Goal: Information Seeking & Learning: Learn about a topic

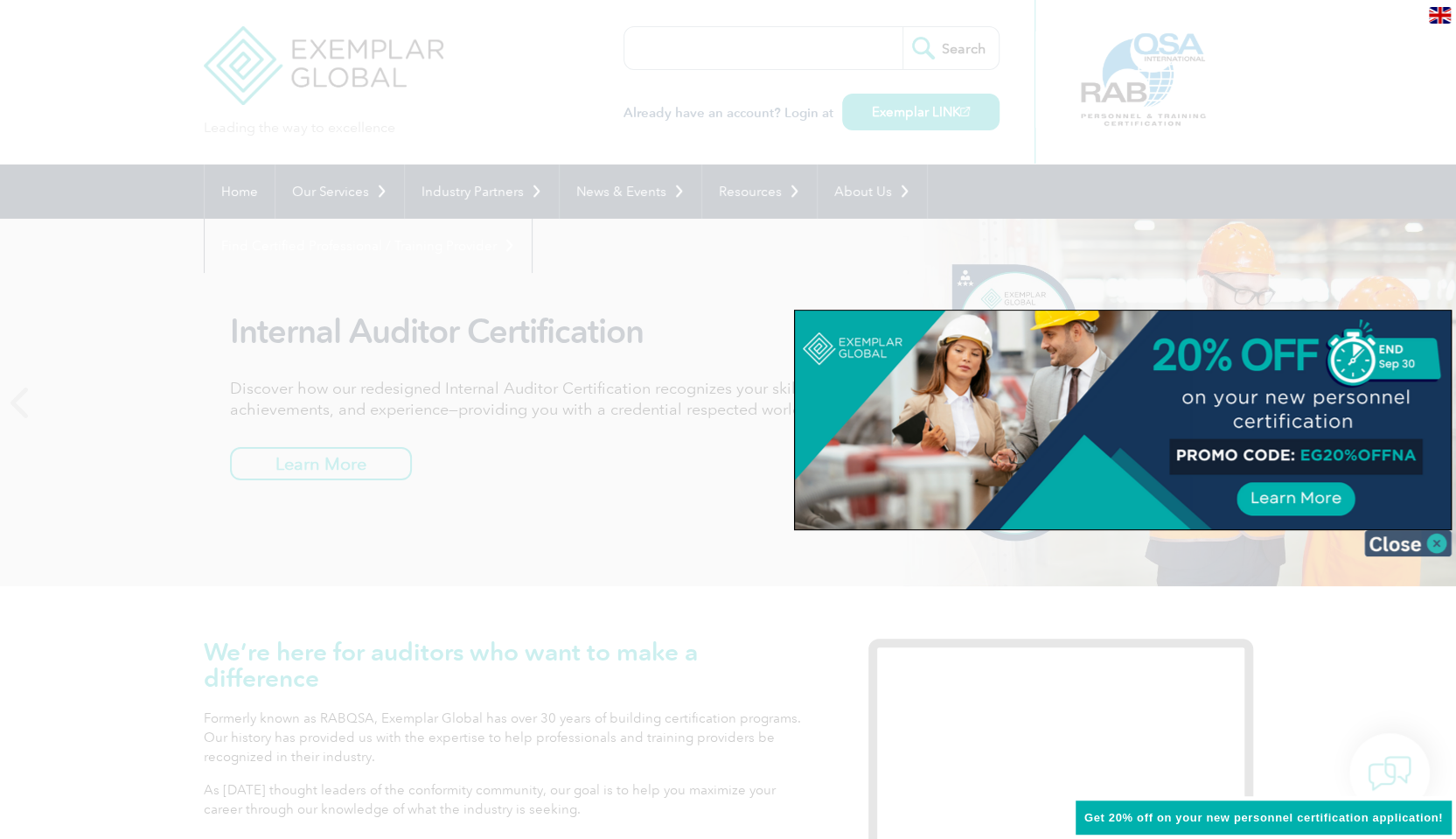
click at [1429, 545] on img at bounding box center [1408, 543] width 87 height 26
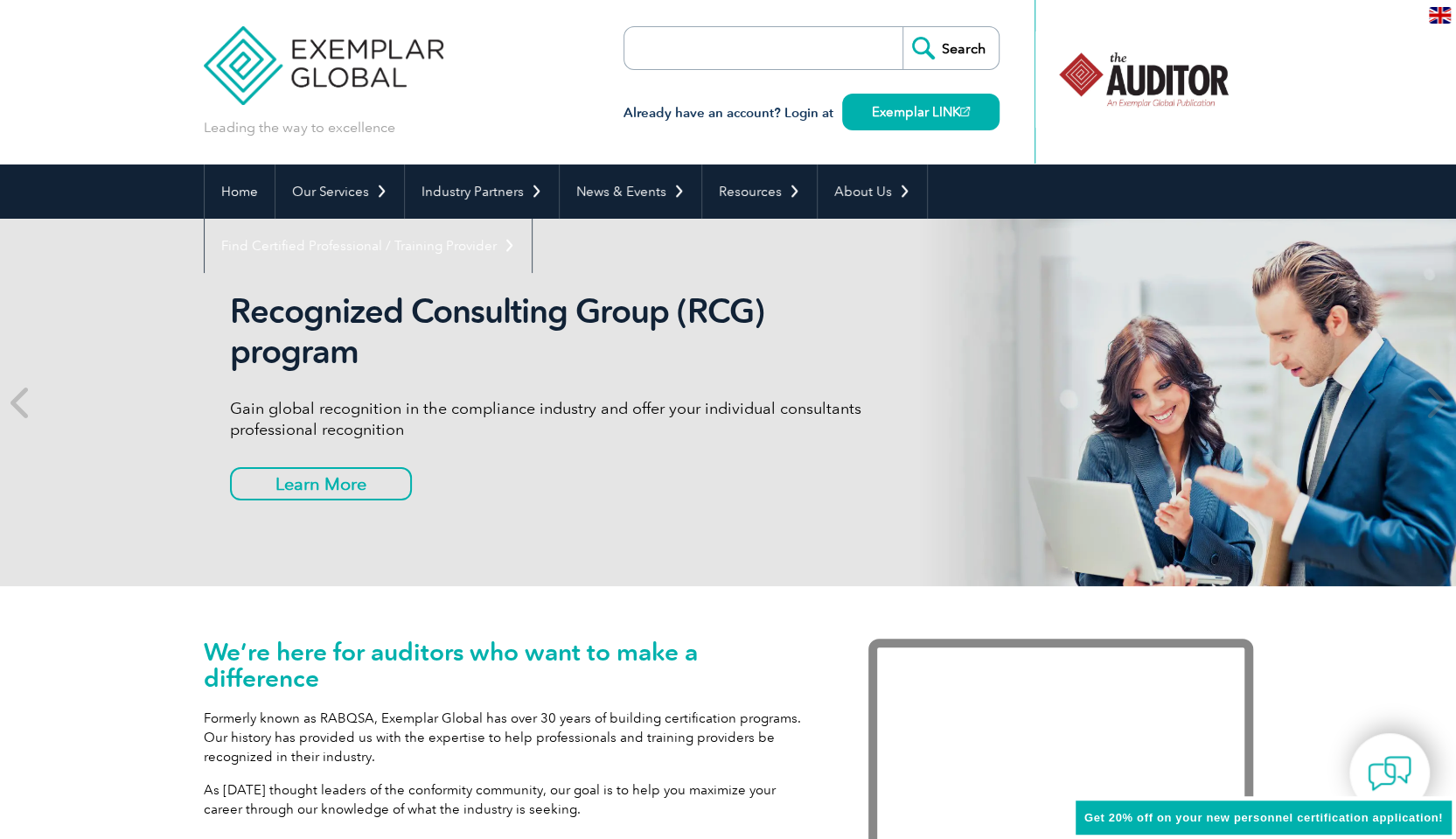
click at [732, 306] on h2 "Recognized Consulting Group (RCG) program" at bounding box center [558, 331] width 656 height 80
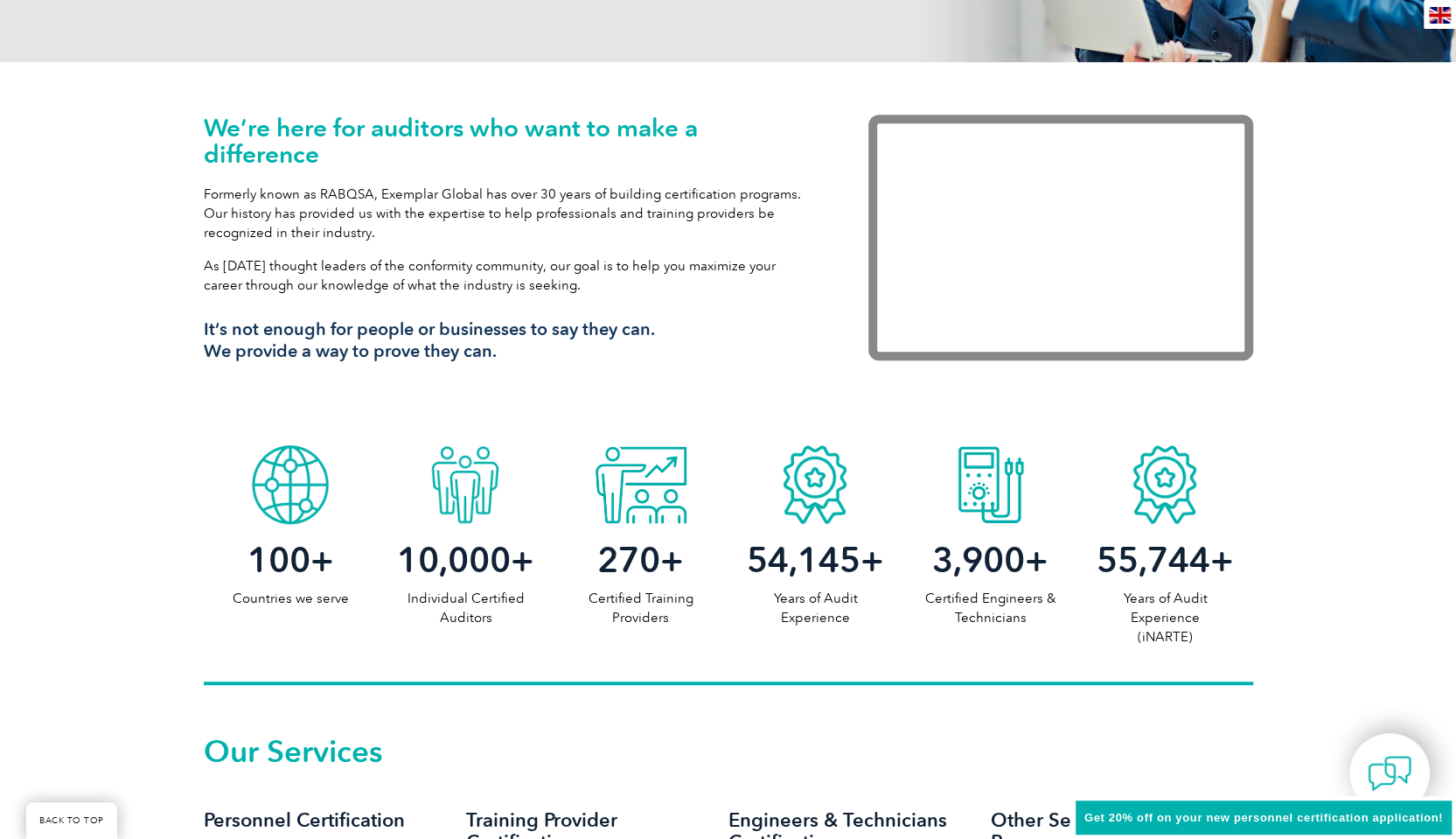
scroll to position [522, 0]
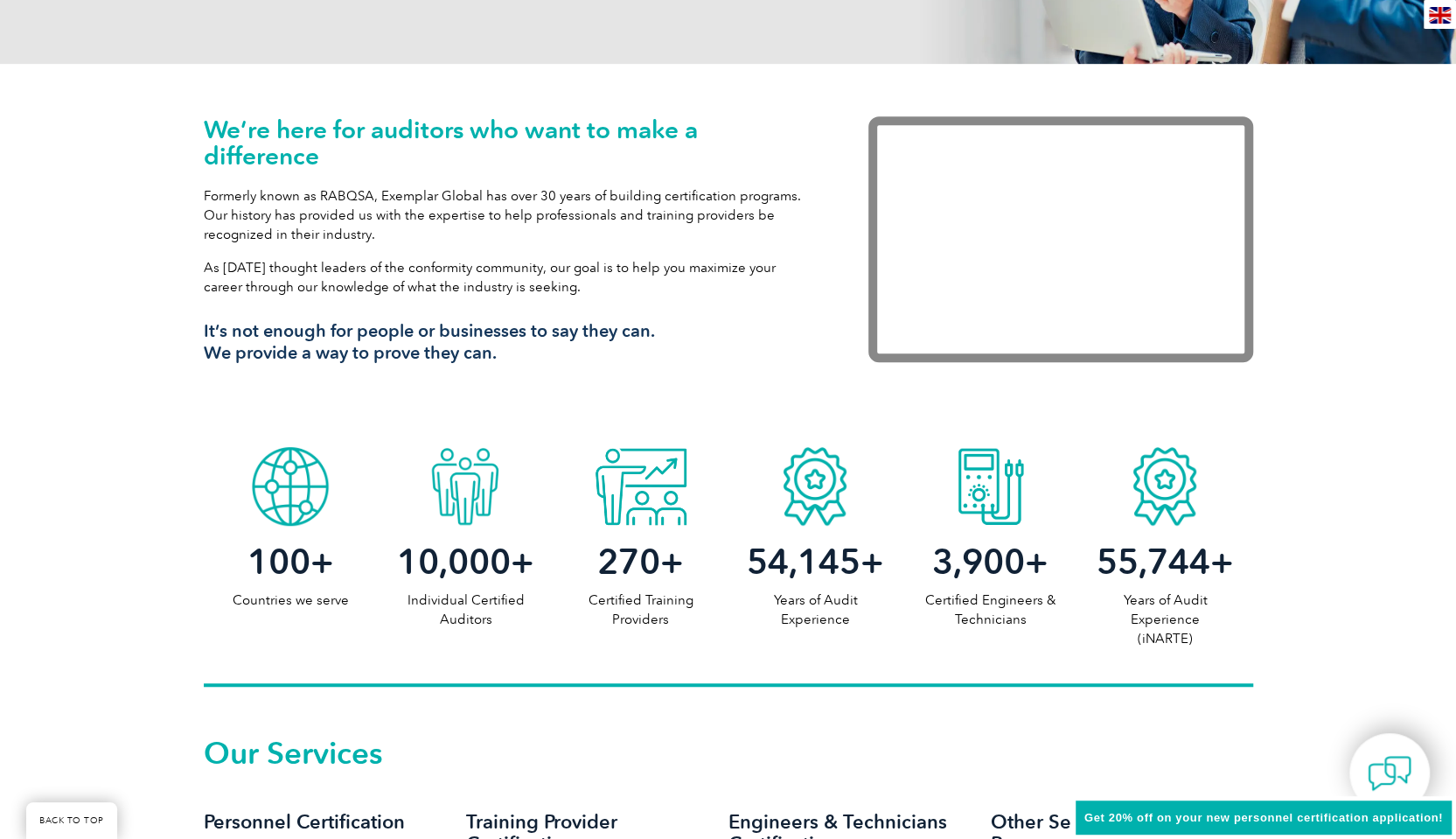
click at [842, 573] on span "54,145" at bounding box center [804, 561] width 114 height 42
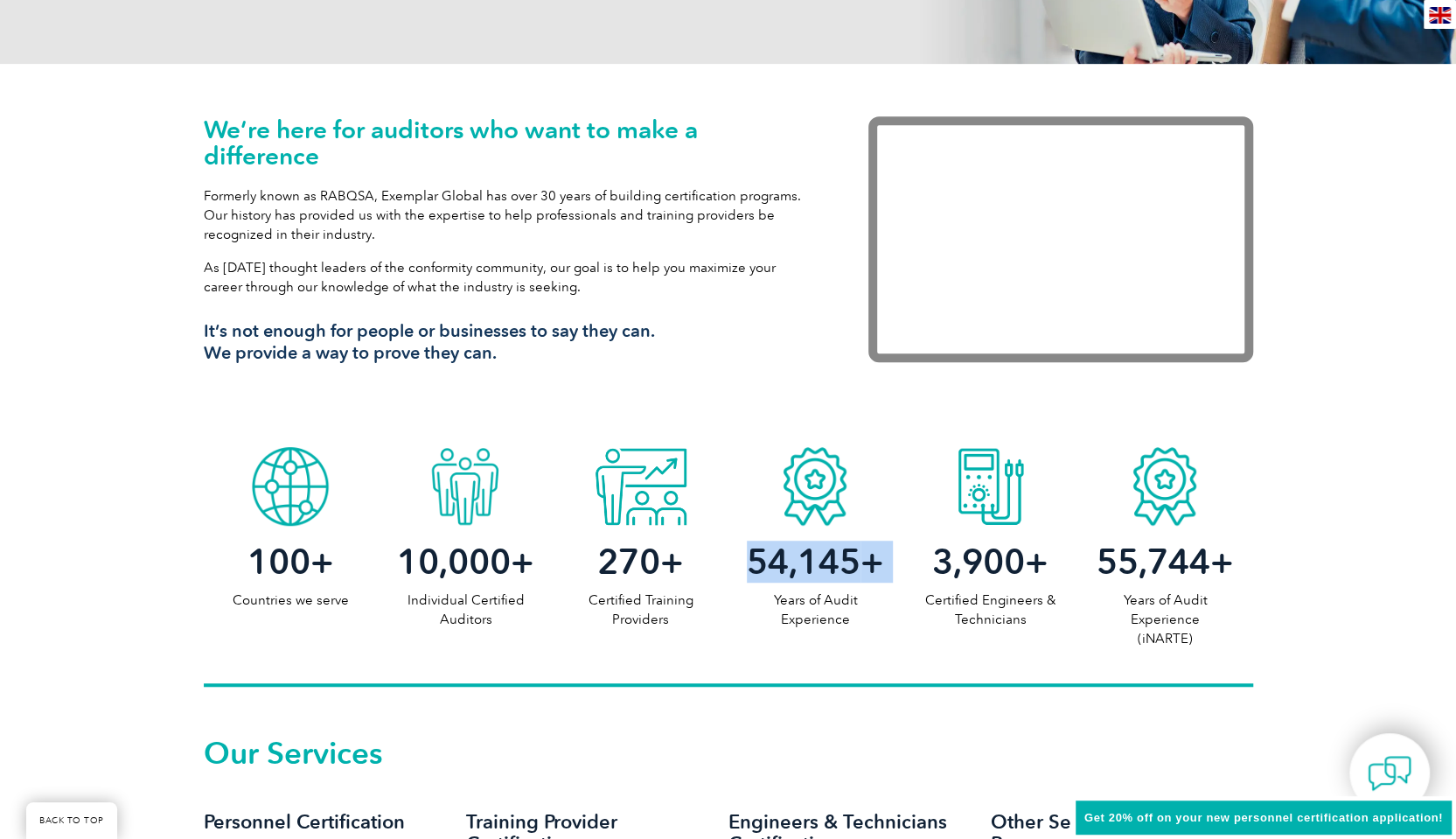
click at [842, 573] on span "54,145" at bounding box center [804, 561] width 114 height 42
click at [977, 561] on span "3,900" at bounding box center [978, 561] width 93 height 42
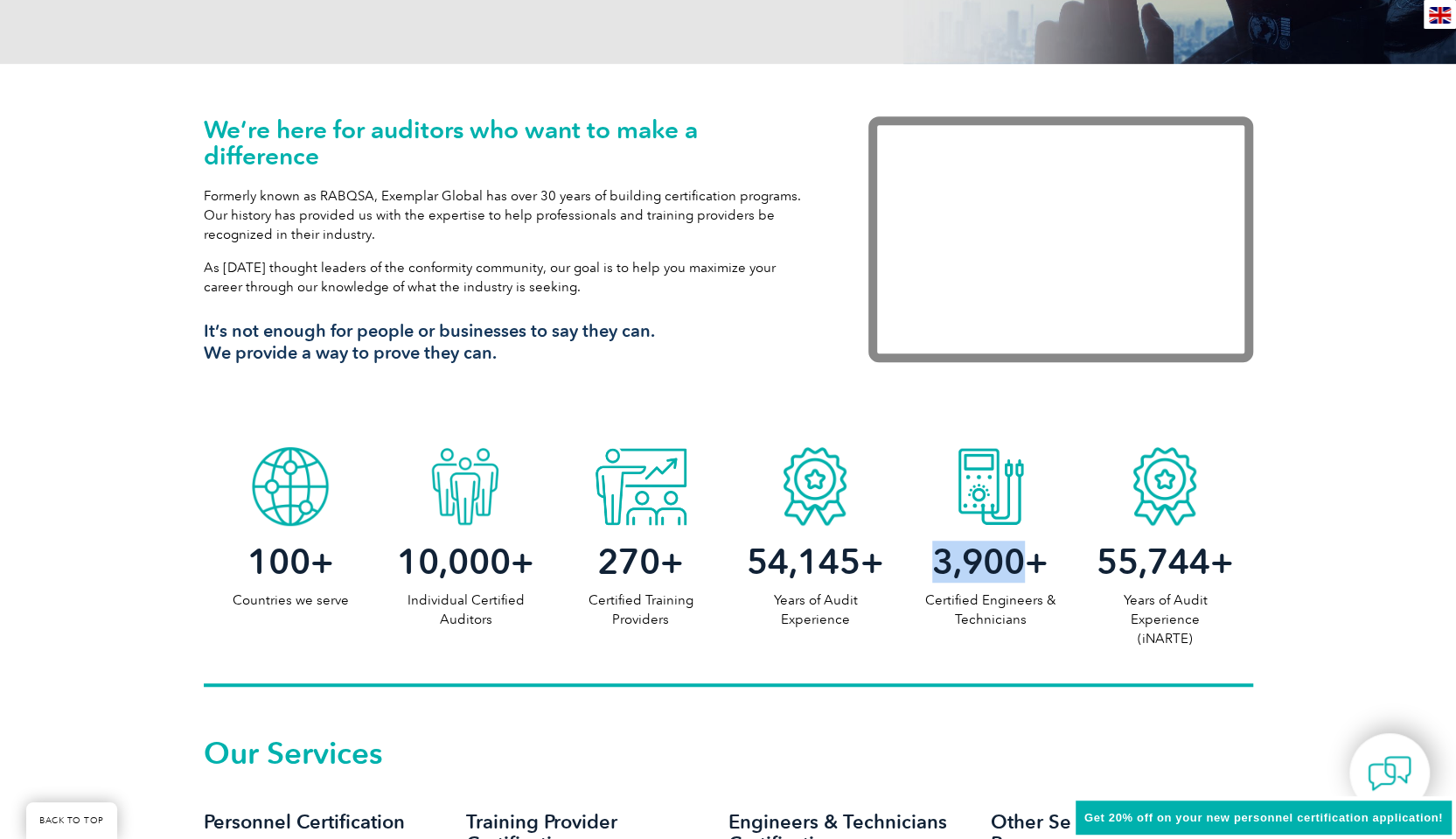
click at [977, 561] on span "3,900" at bounding box center [978, 561] width 93 height 42
click at [880, 564] on h2 "54,145 +" at bounding box center [815, 561] width 175 height 28
click at [903, 591] on p "Certified Engineers & Technicians" at bounding box center [990, 609] width 175 height 38
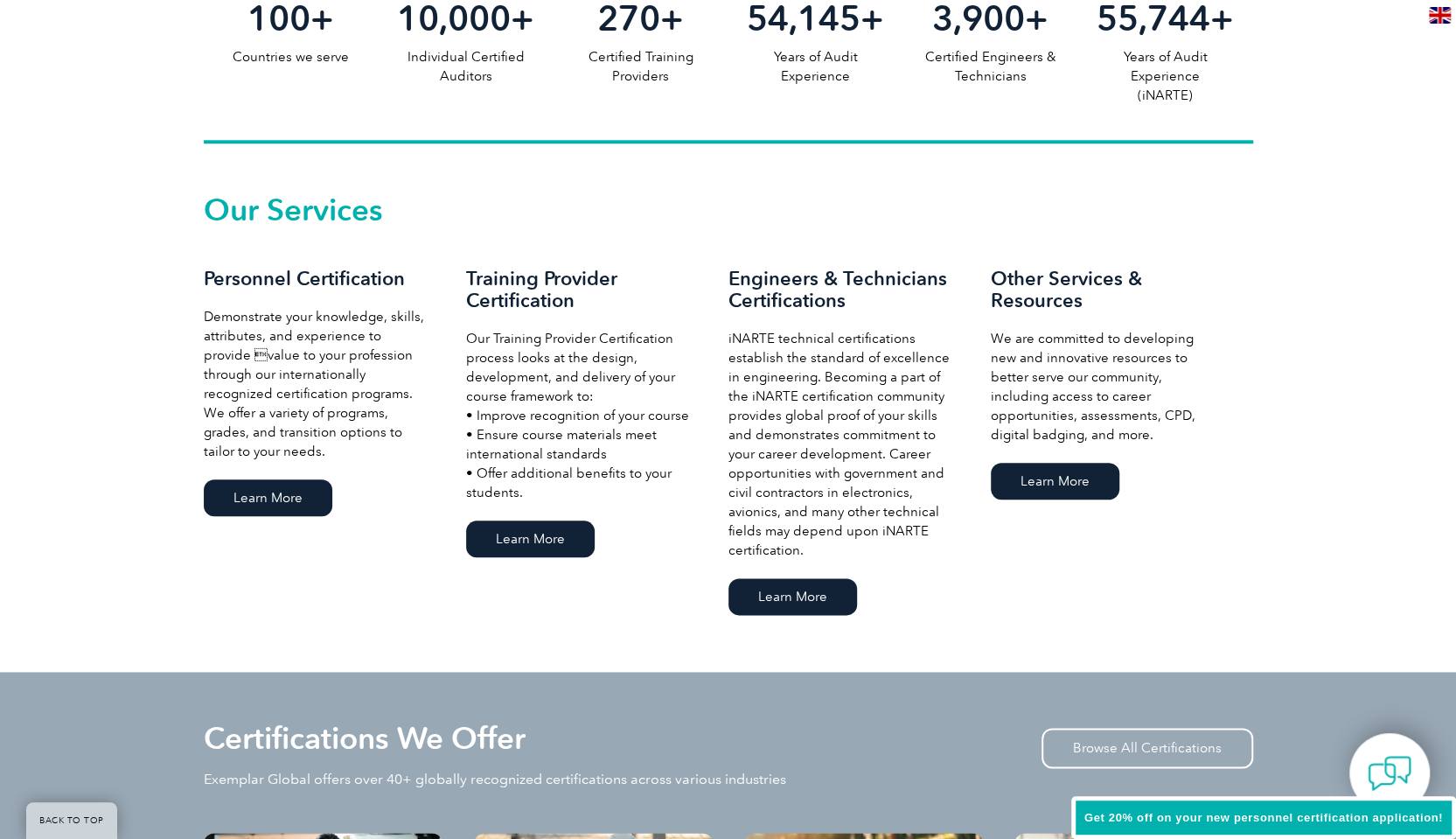
click at [904, 475] on p "iNARTE technical certifications establish the standard of excellence in enginee…" at bounding box center [842, 445] width 228 height 231
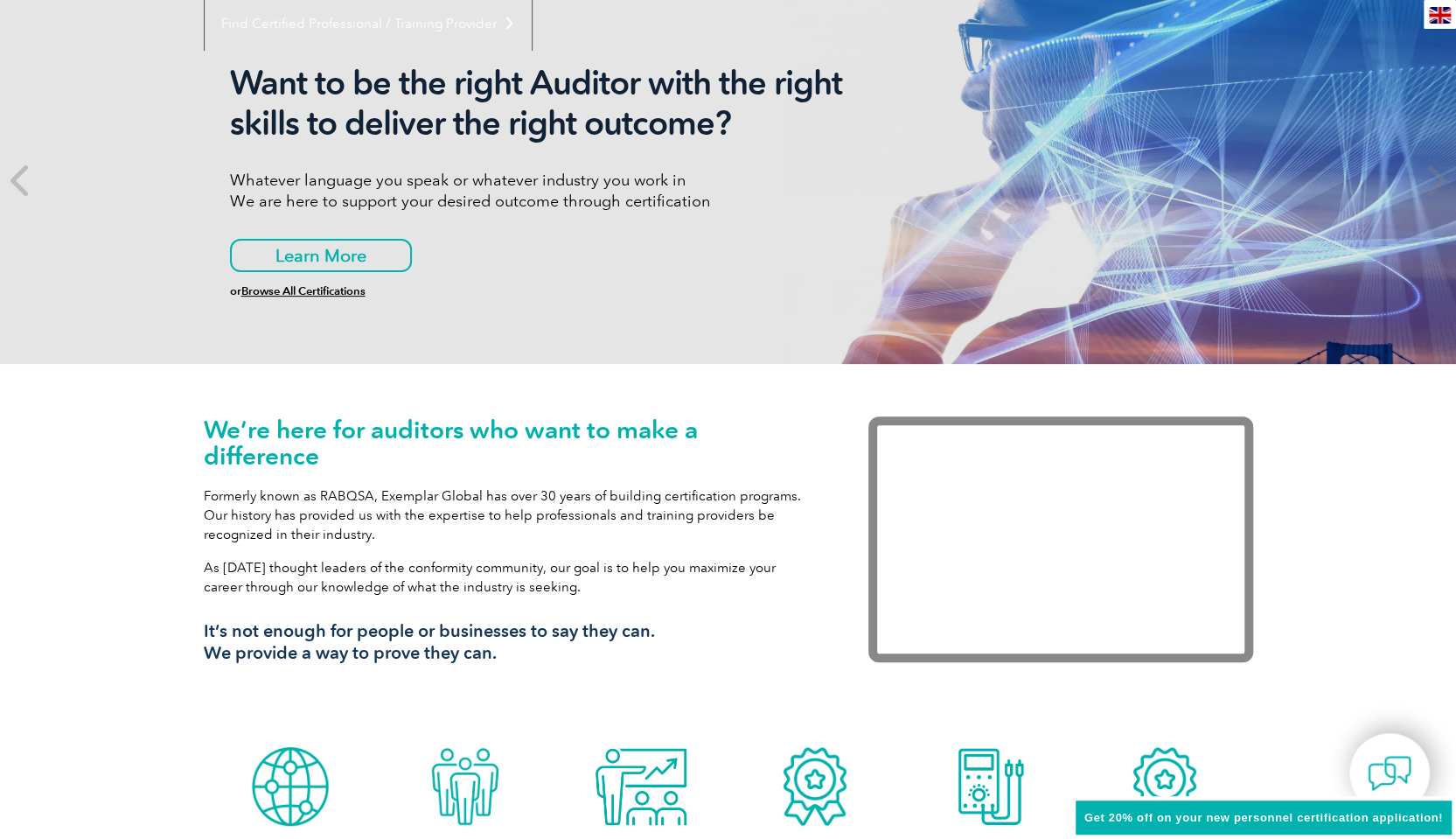
scroll to position [0, 0]
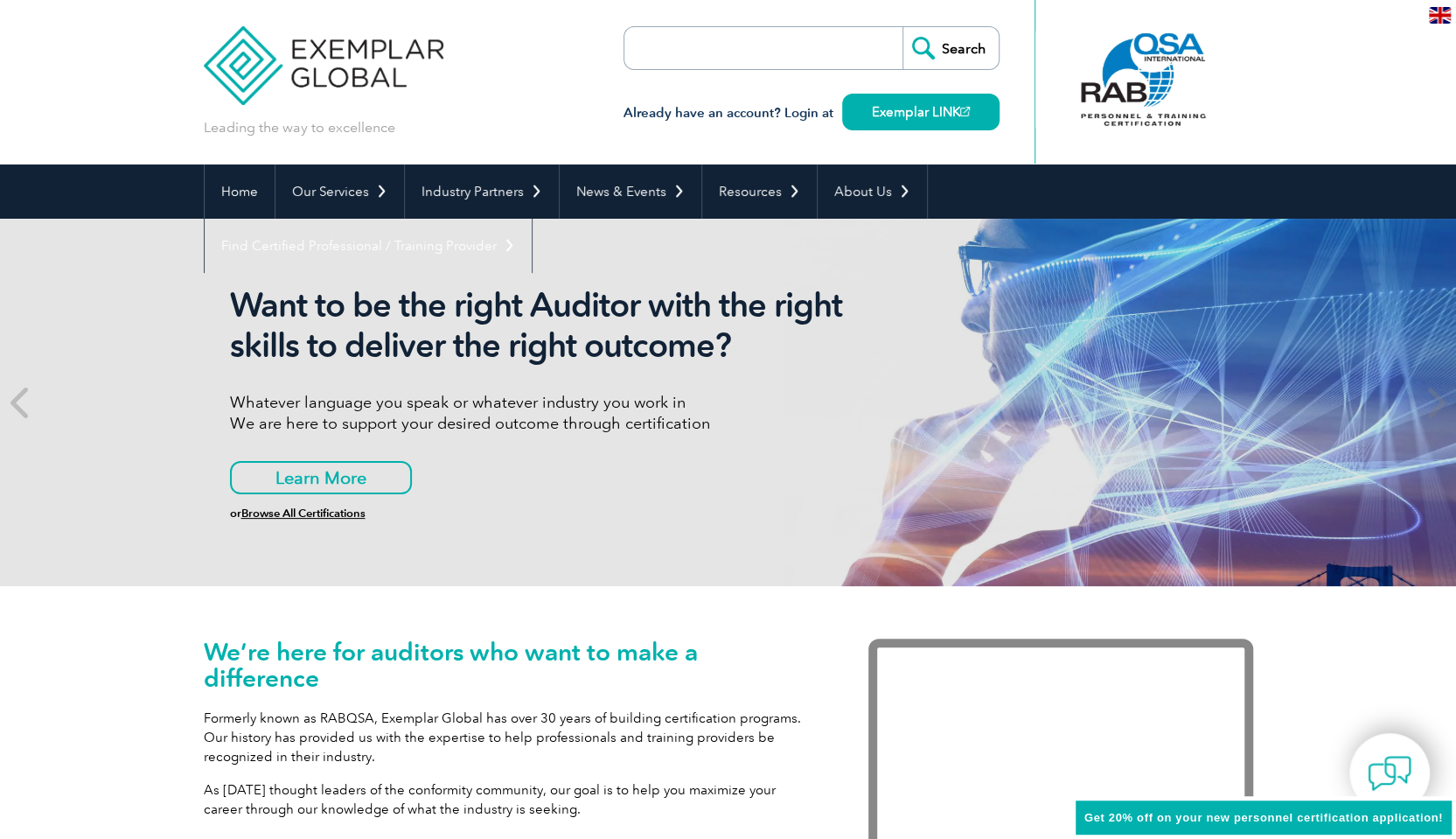
click at [878, 452] on div "Want to be the right Auditor with the right skills to deliver the right outcome…" at bounding box center [558, 402] width 656 height 234
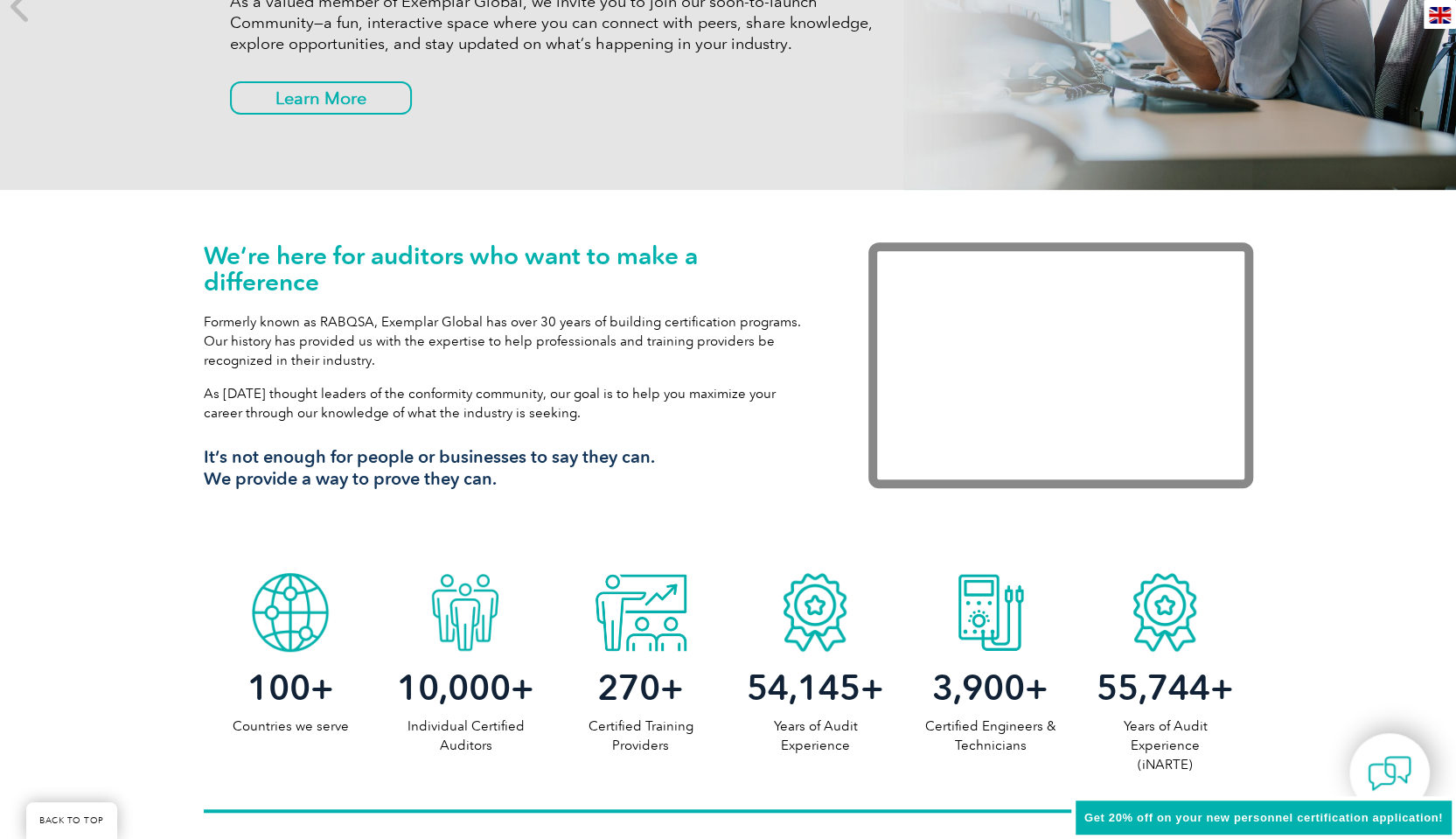
scroll to position [863, 0]
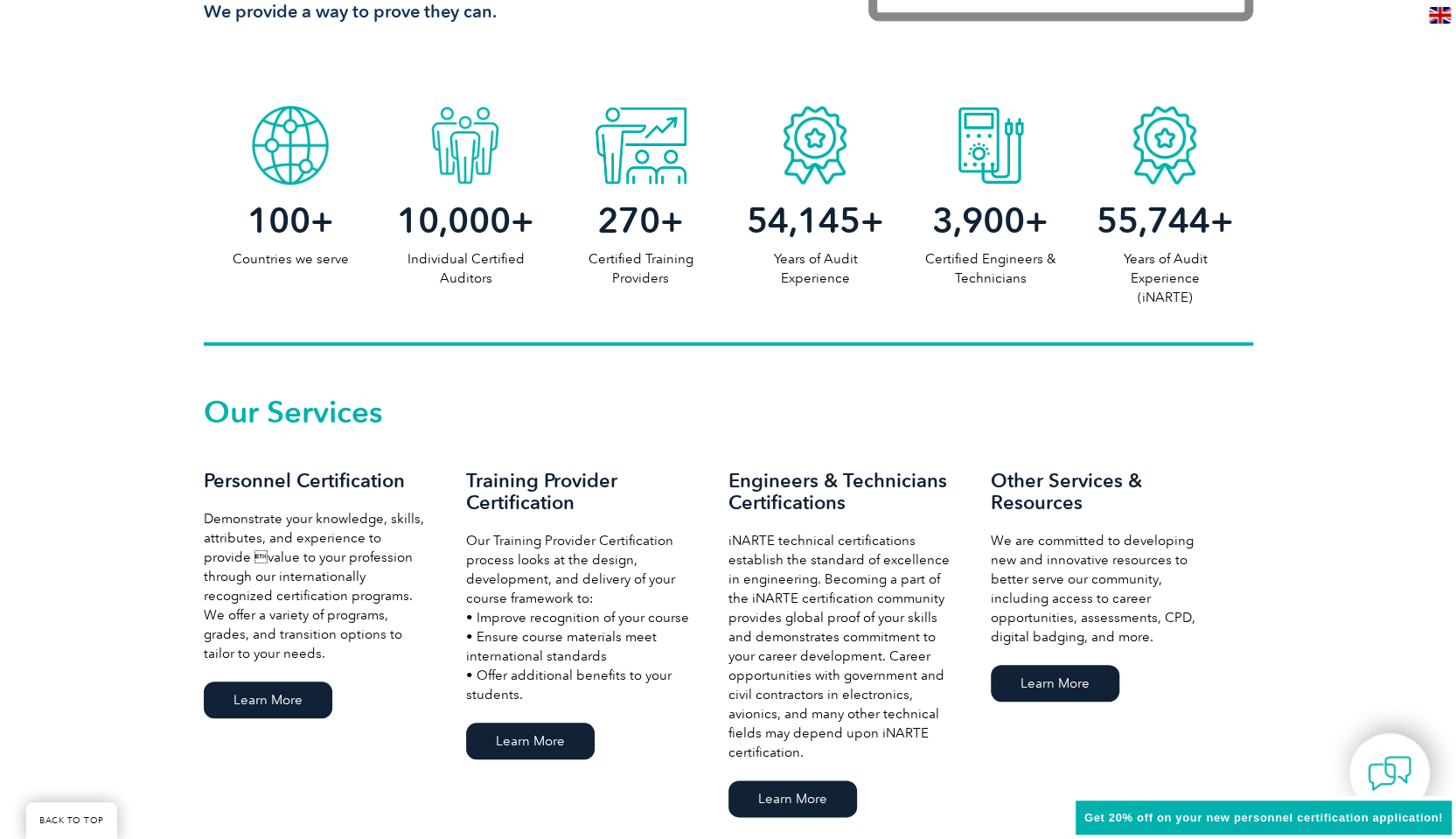
click at [536, 472] on h3 "Training Provider Certification" at bounding box center [580, 491] width 228 height 44
click at [828, 489] on h3 "Engineers & Technicians Certifications" at bounding box center [842, 491] width 228 height 44
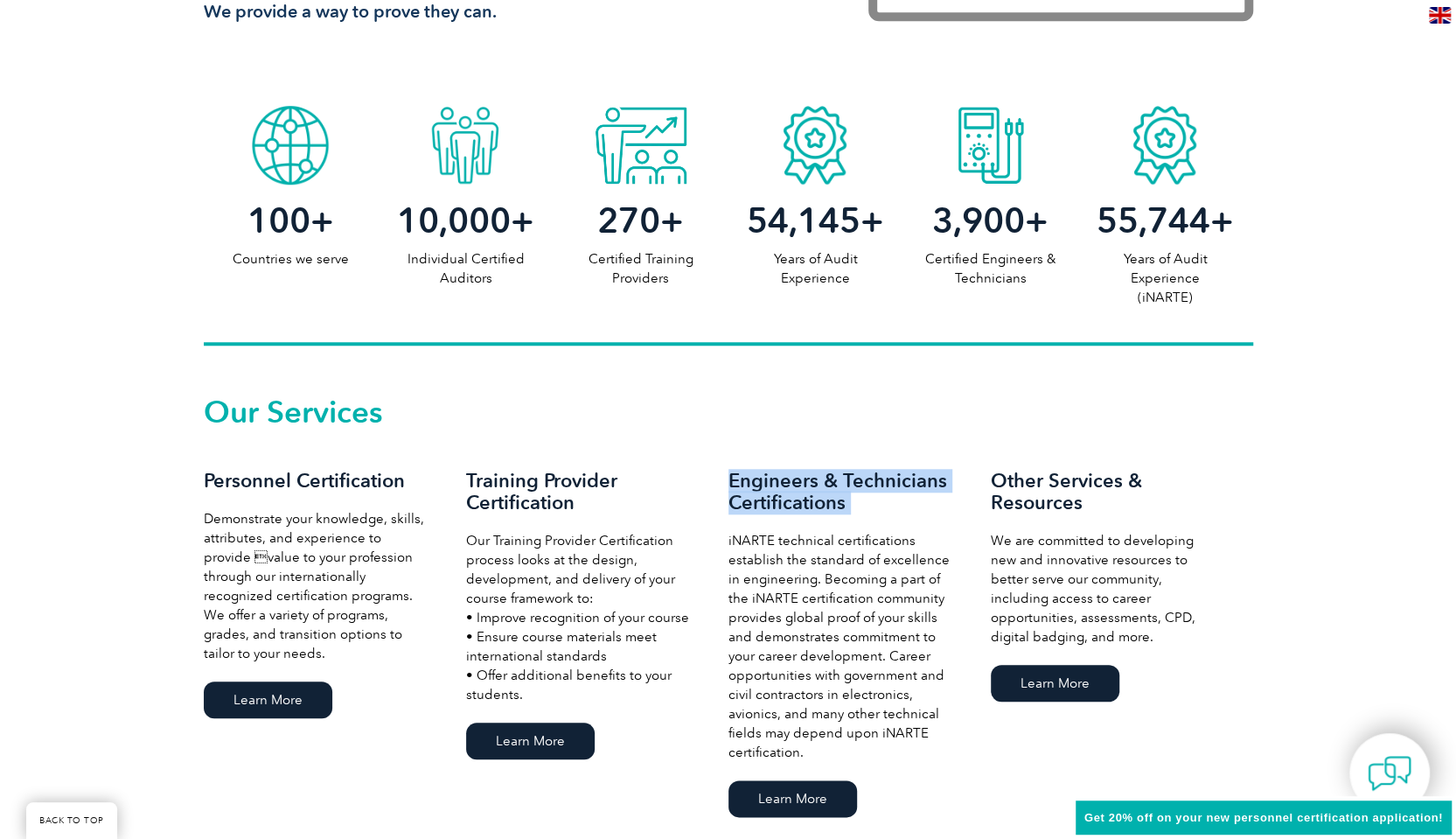
click at [828, 489] on h3 "Engineers & Technicians Certifications" at bounding box center [842, 491] width 228 height 44
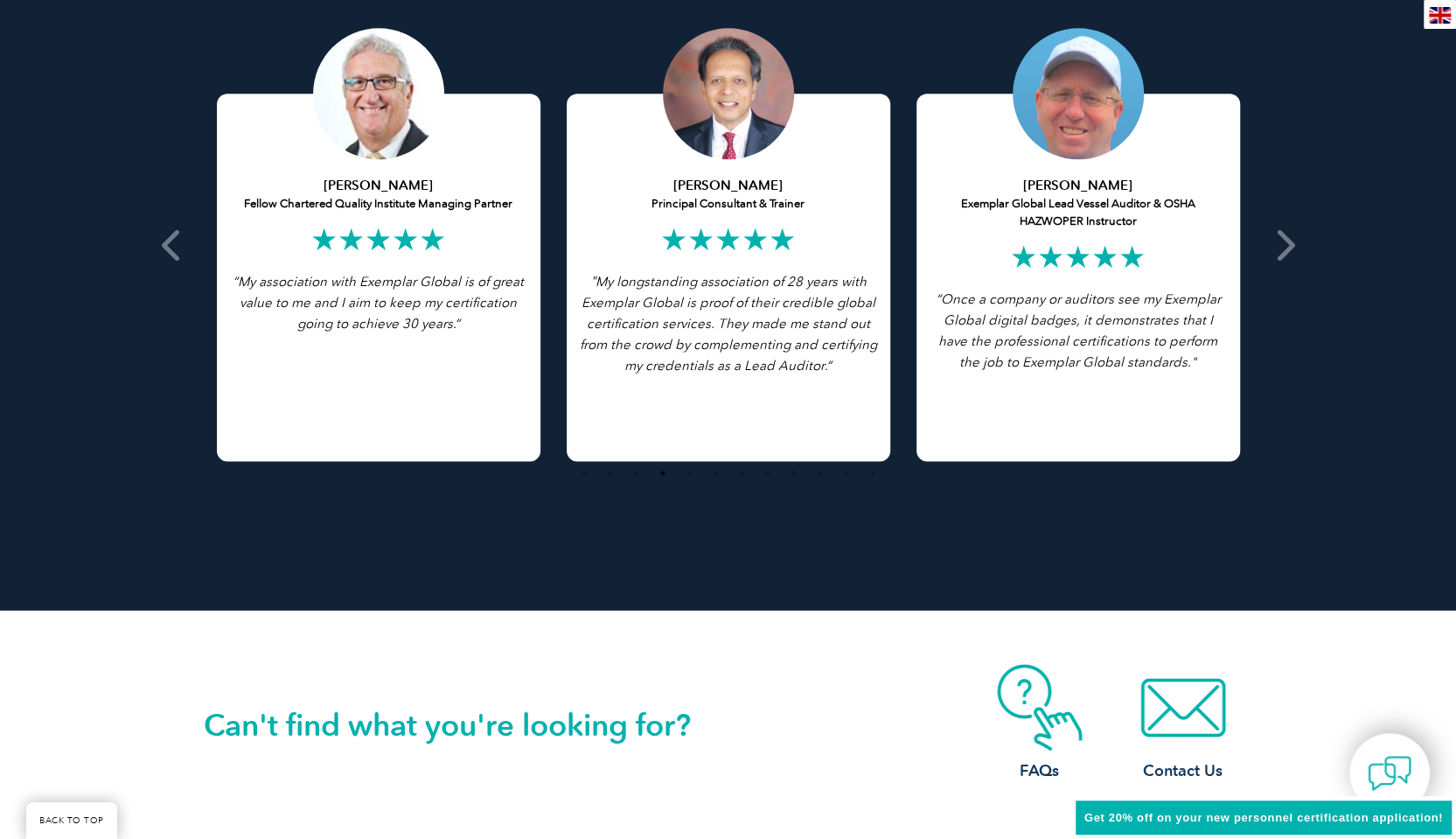
scroll to position [3598, 0]
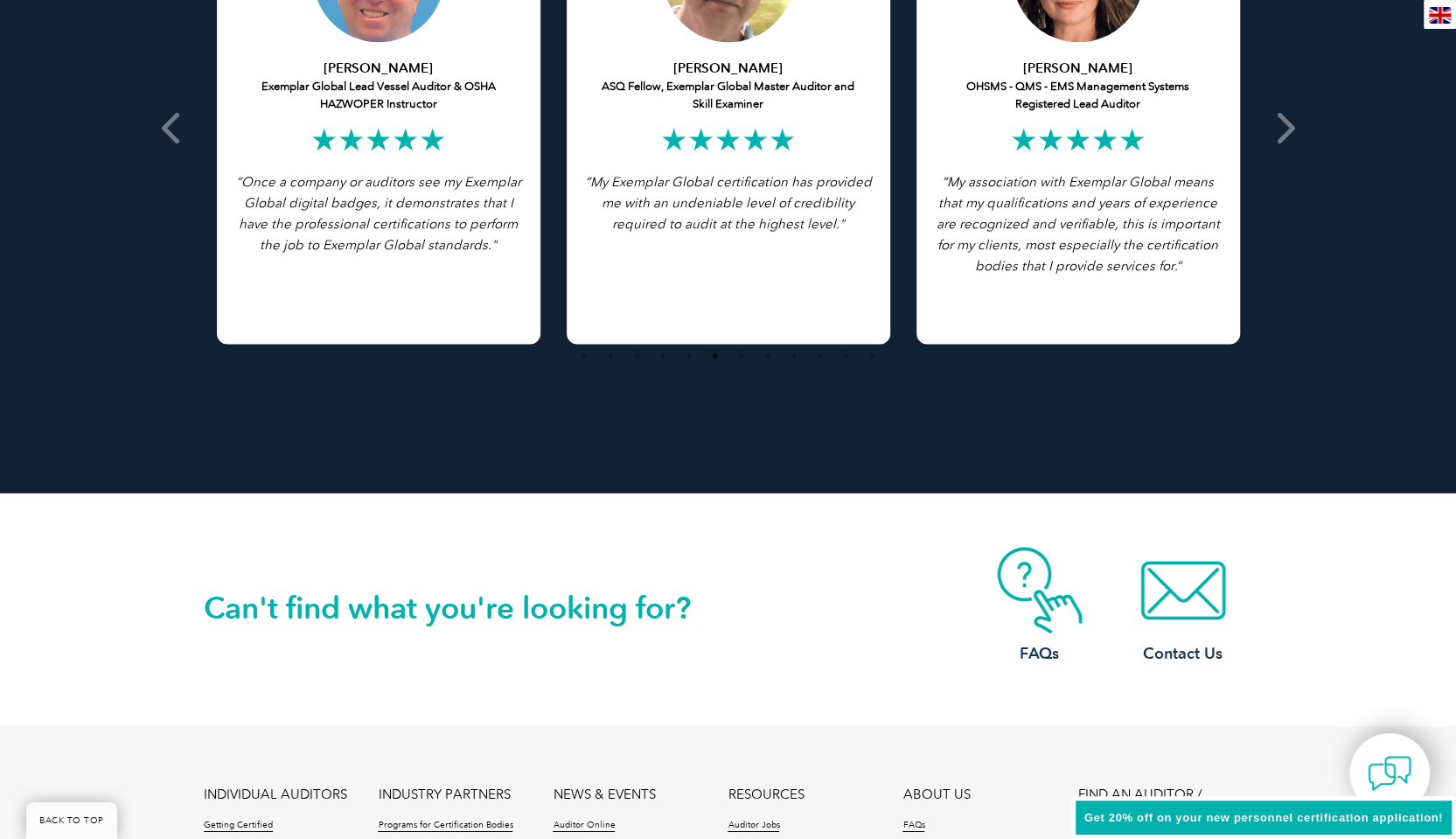
click at [775, 390] on div "[PERSON_NAME] Lead Auditor of Integrated Management System Standards ★★★★★ “ On…" at bounding box center [728, 127] width 1050 height 608
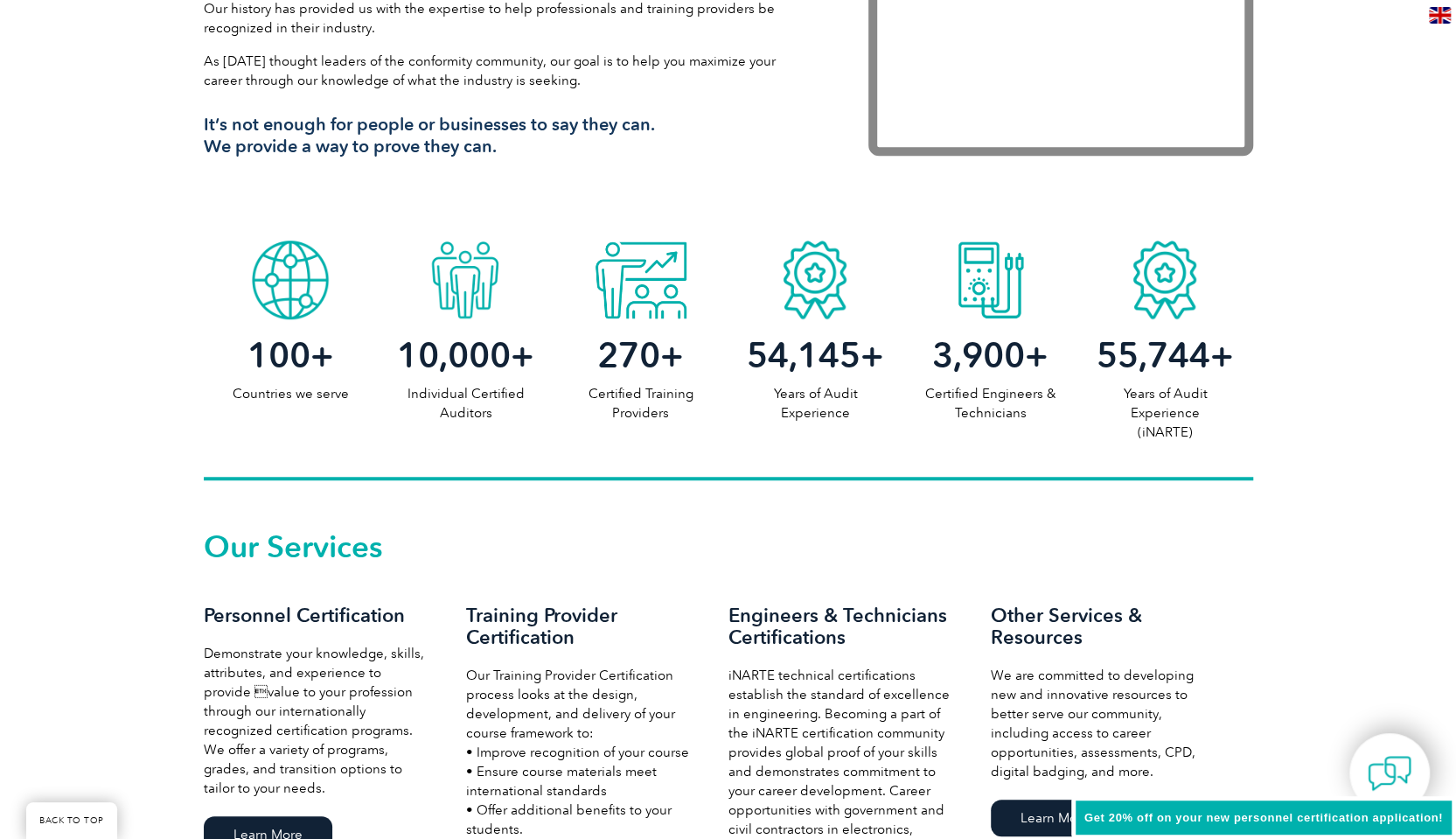
scroll to position [730, 0]
click at [986, 363] on span "3,900" at bounding box center [978, 354] width 93 height 42
